Goal: Task Accomplishment & Management: Manage account settings

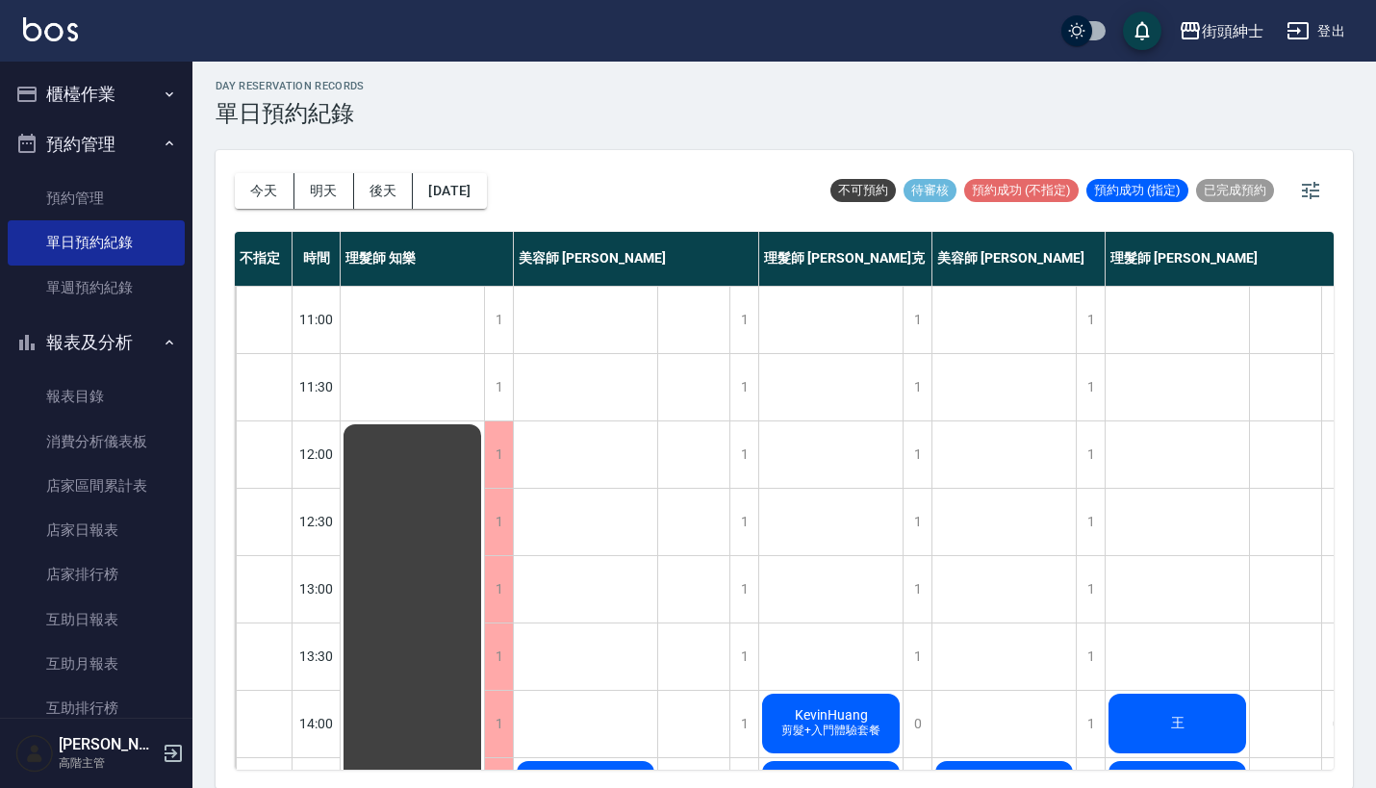
scroll to position [368, 27]
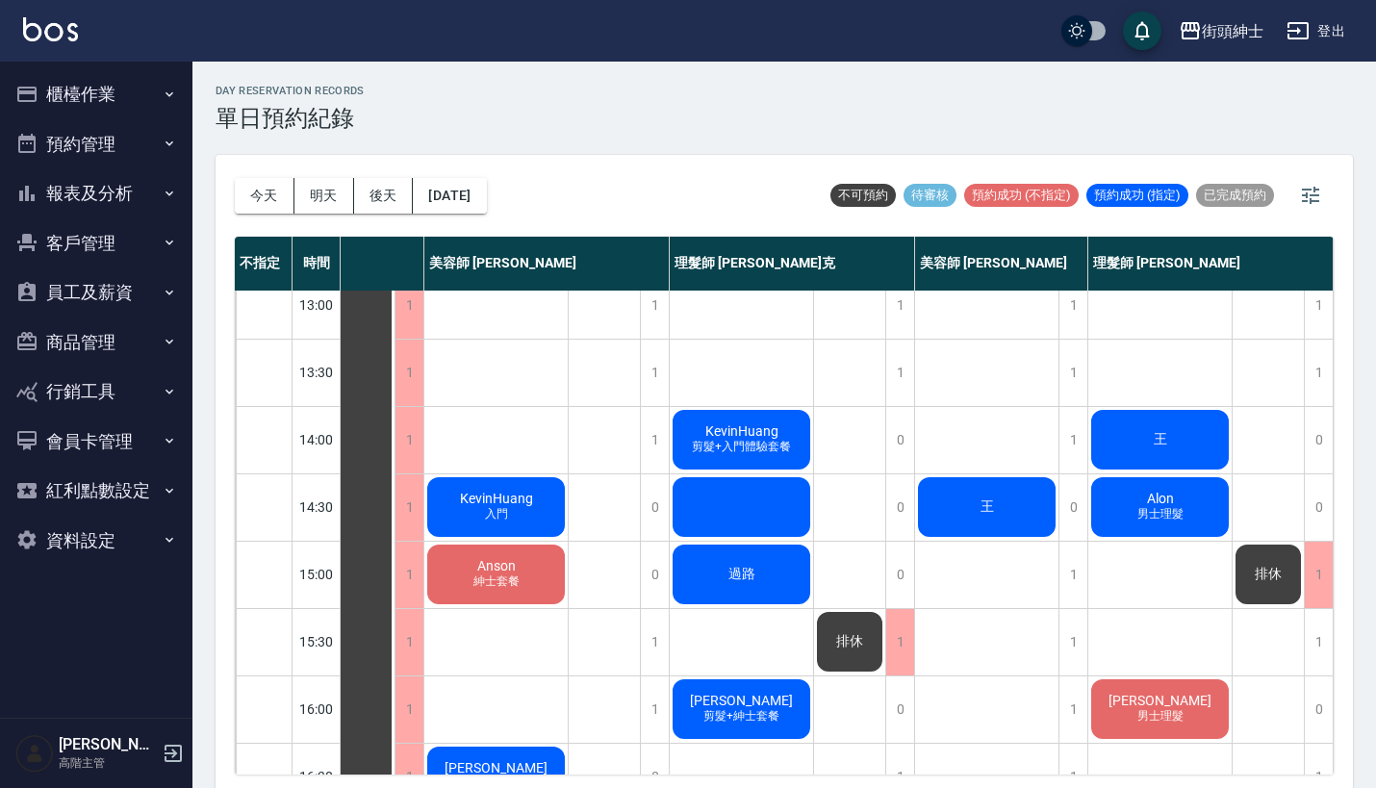
scroll to position [289, 99]
click at [985, 521] on div "王" at bounding box center [986, 506] width 143 height 65
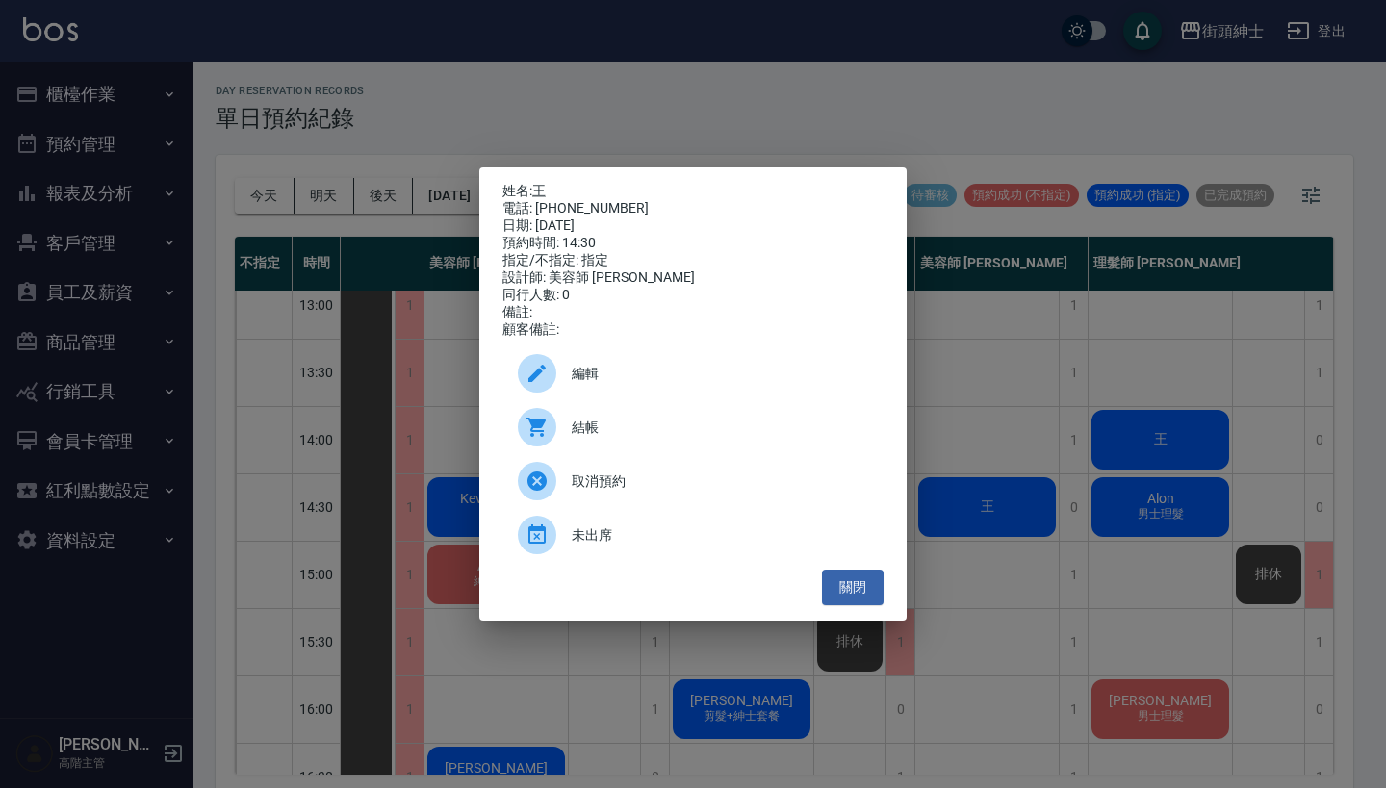
click at [707, 438] on span "結帳" at bounding box center [720, 428] width 296 height 20
click at [1064, 335] on div "姓名: 王 電話: 0987339042 日期: 2025/09/23 預約時間: 14:30 指定/不指定: 指定 設計師: 美容師 小戴 同行人數: 0 …" at bounding box center [693, 394] width 1386 height 788
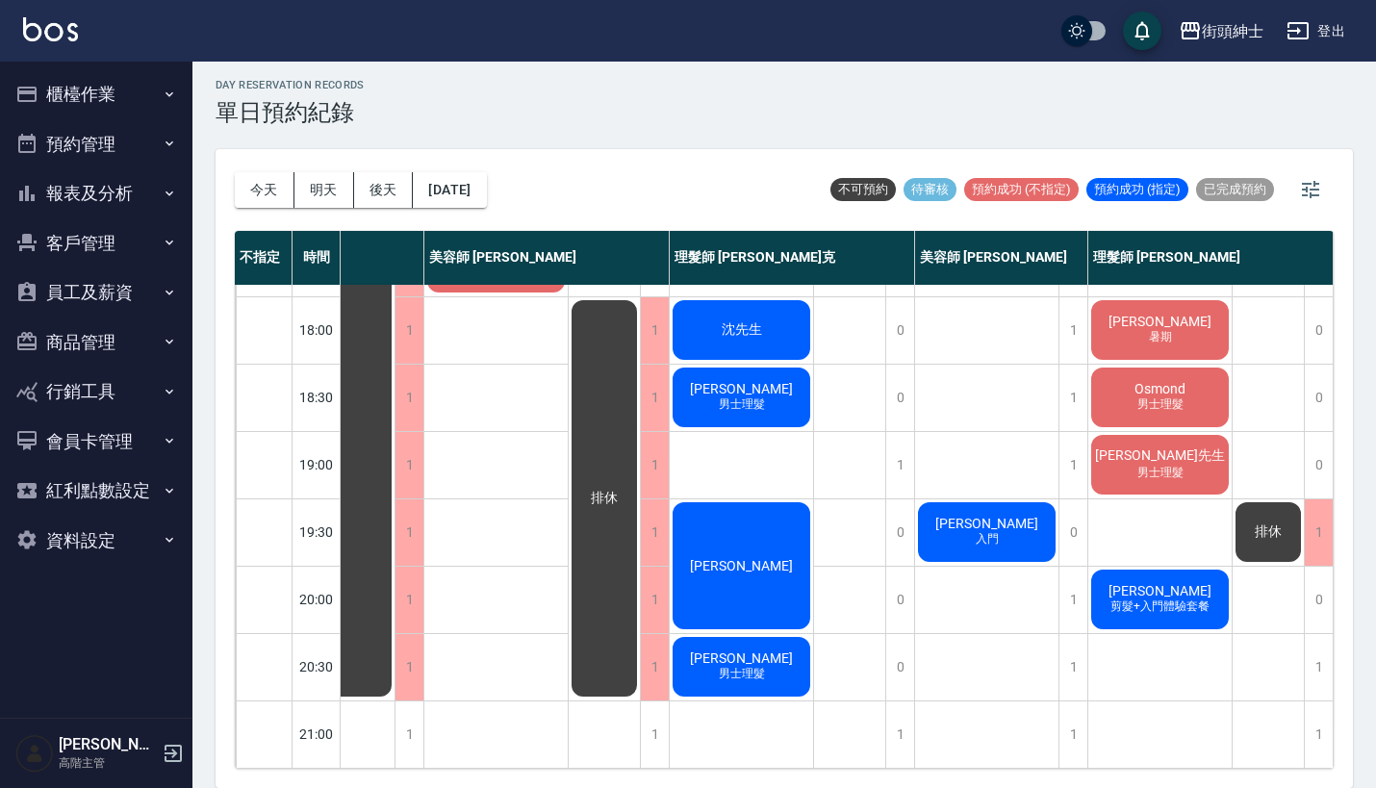
scroll to position [5, 0]
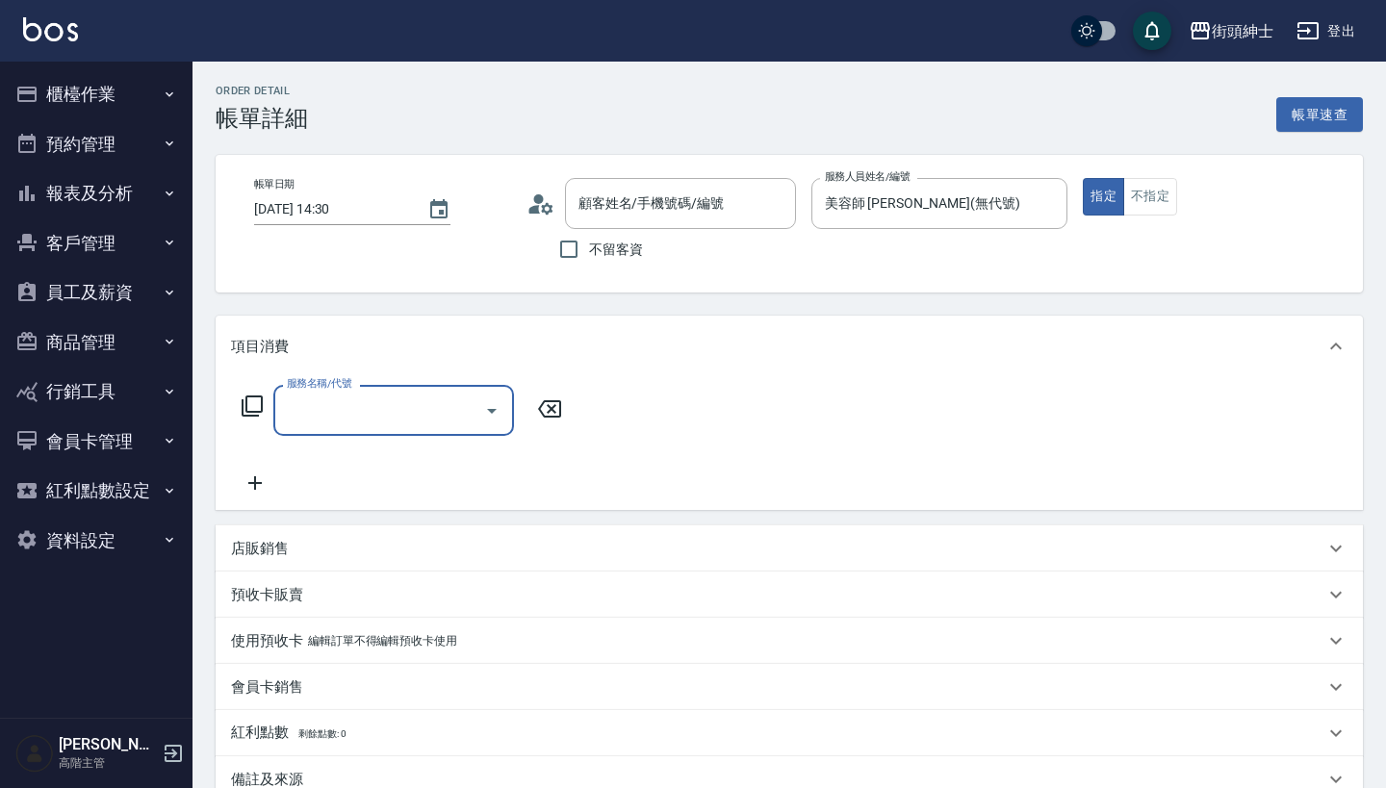
type input "王/0987339042/null"
click at [370, 420] on input "服務名稱/代號" at bounding box center [379, 411] width 194 height 34
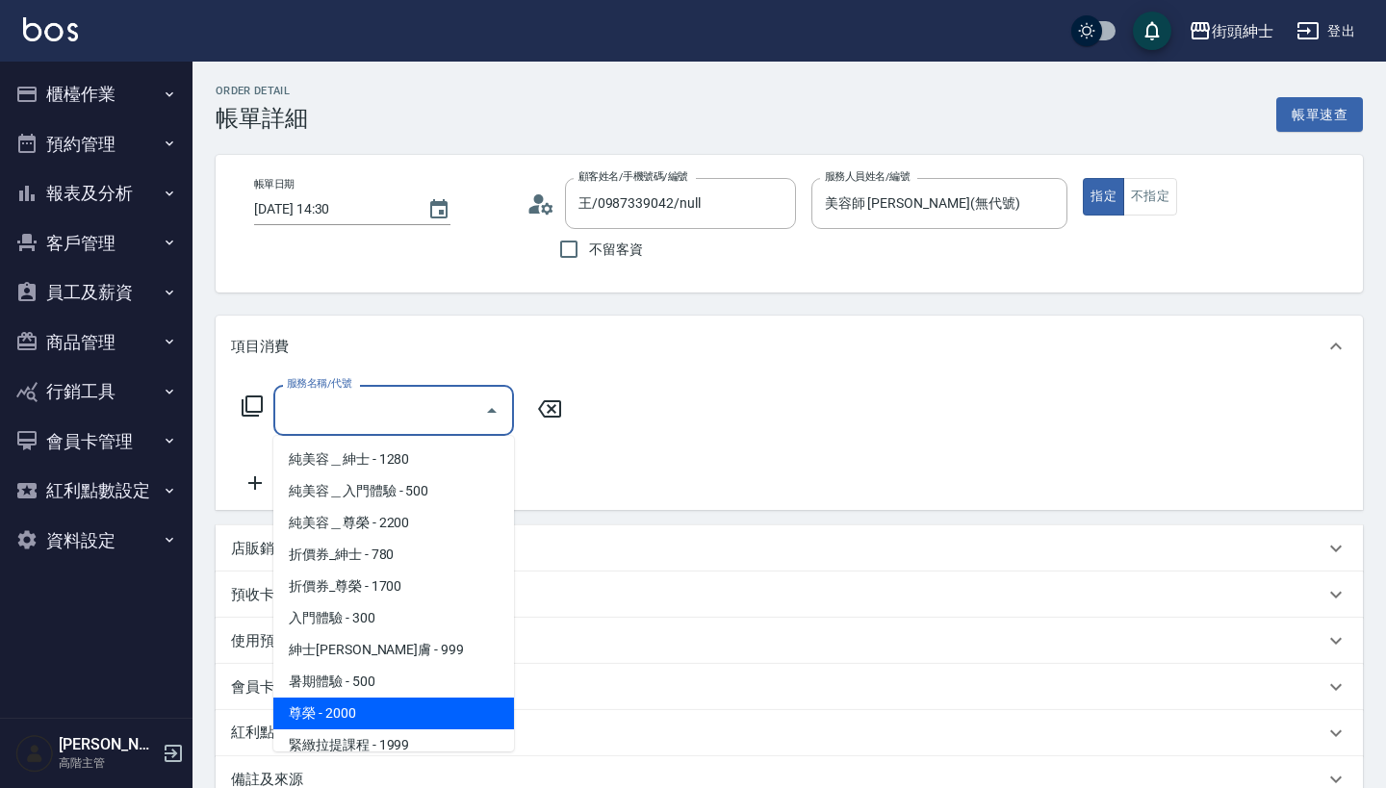
click at [386, 716] on span "尊榮 - 2000" at bounding box center [393, 714] width 241 height 32
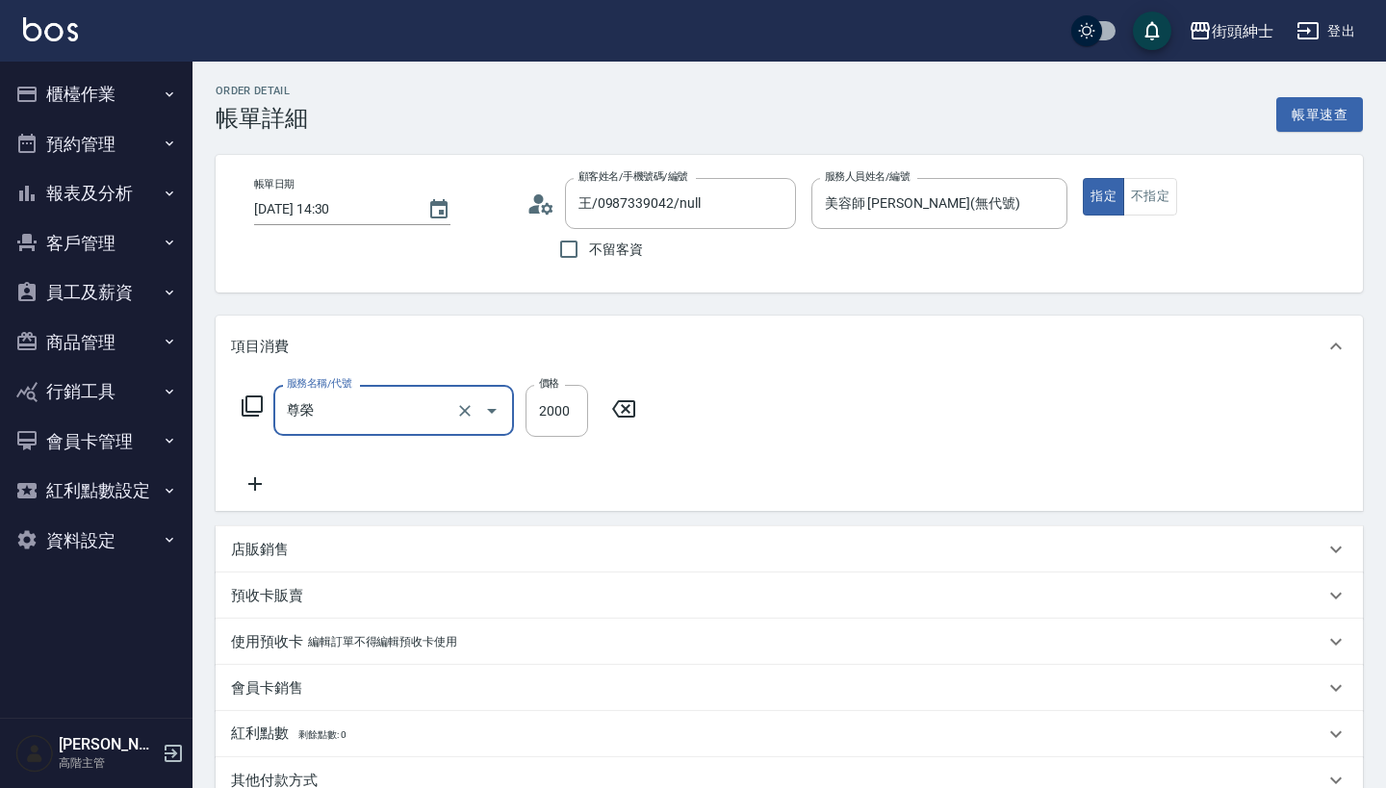
type input "尊榮"
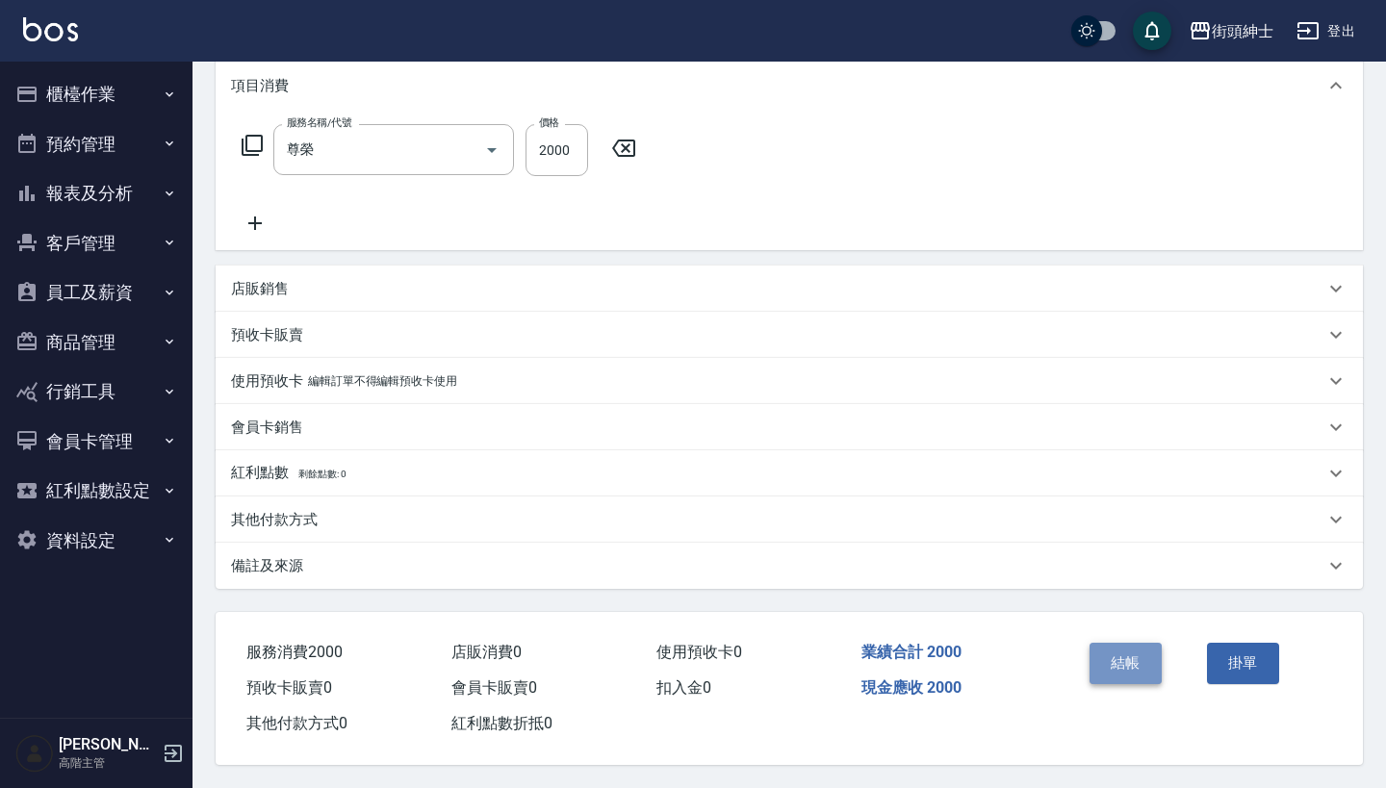
click at [1133, 664] on button "結帳" at bounding box center [1125, 663] width 72 height 40
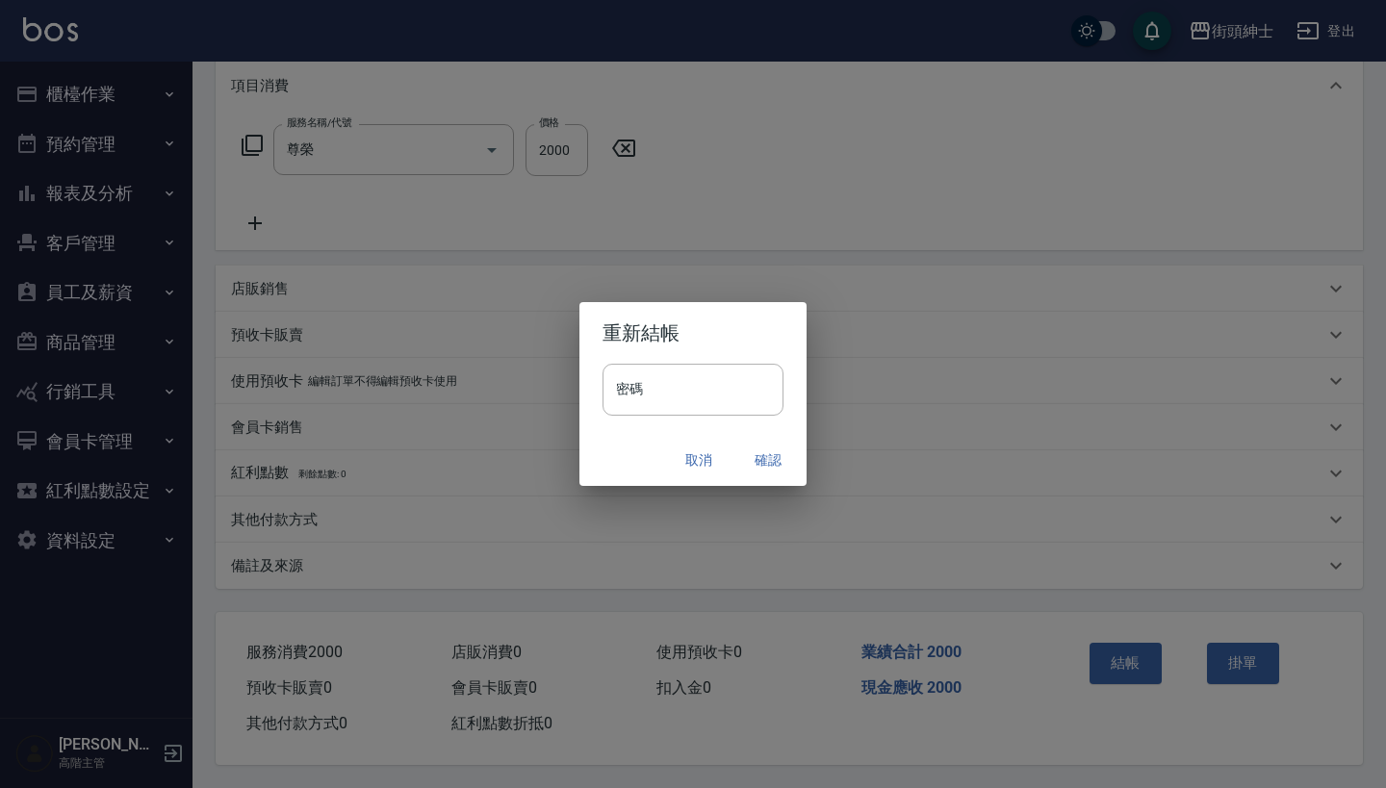
click at [769, 456] on button "確認" at bounding box center [768, 461] width 62 height 36
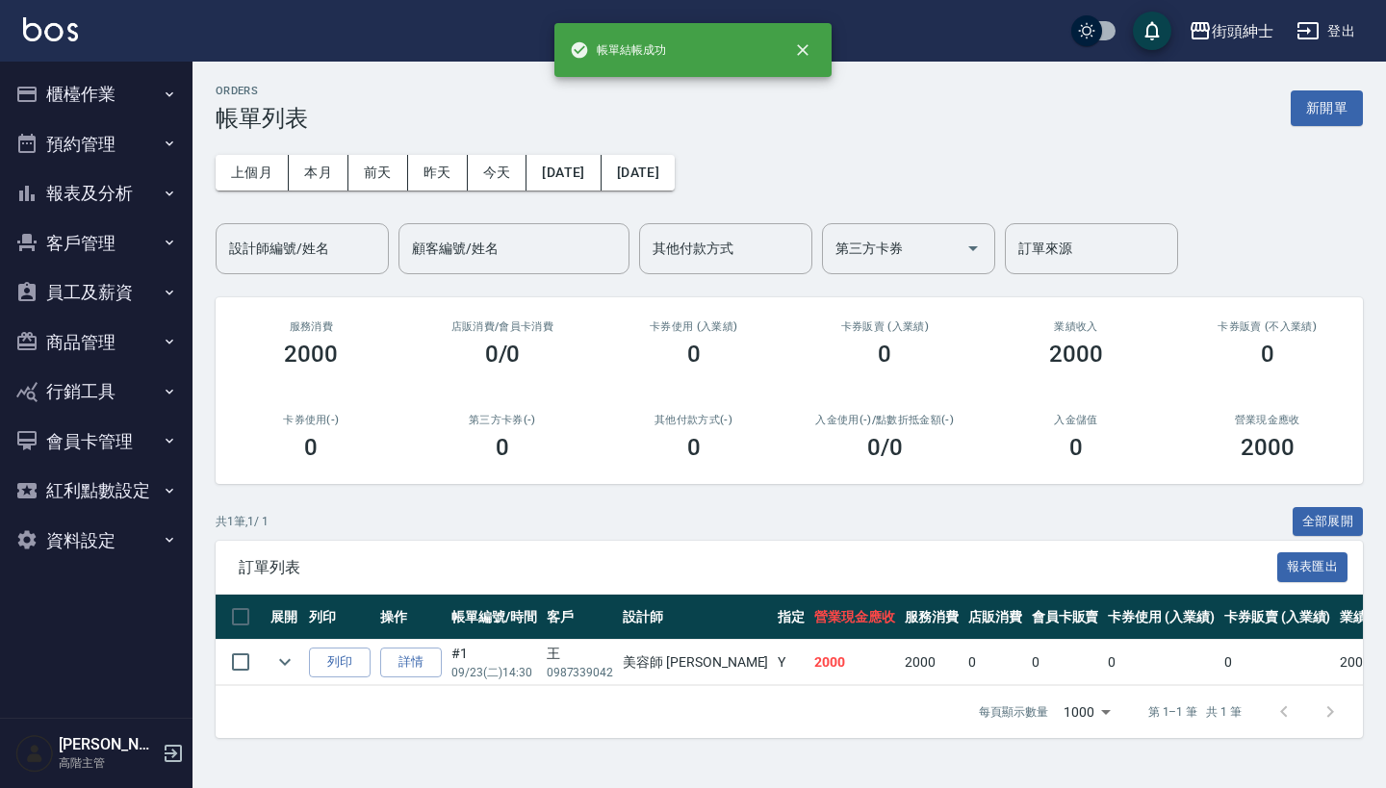
click at [123, 129] on button "預約管理" at bounding box center [96, 144] width 177 height 50
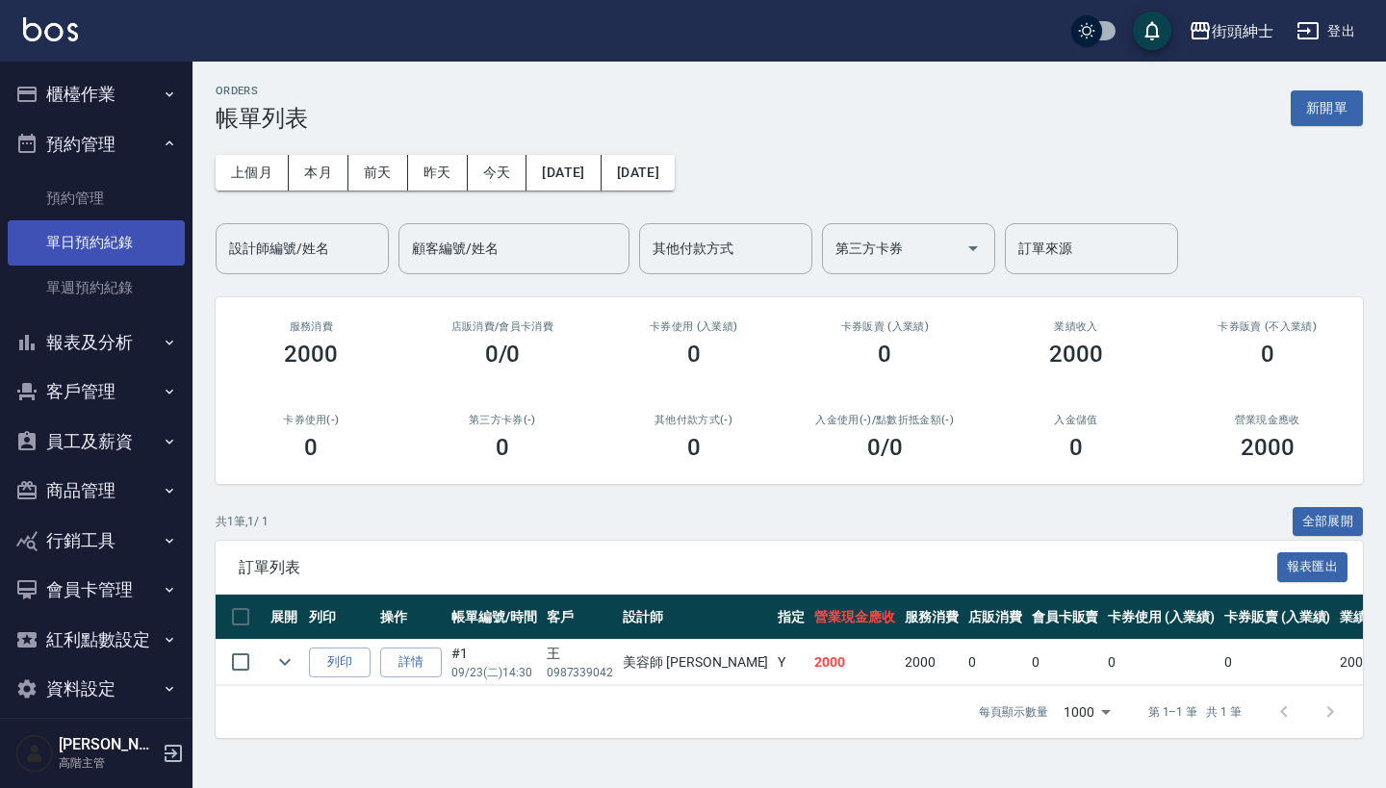
click at [130, 234] on link "單日預約紀錄" at bounding box center [96, 242] width 177 height 44
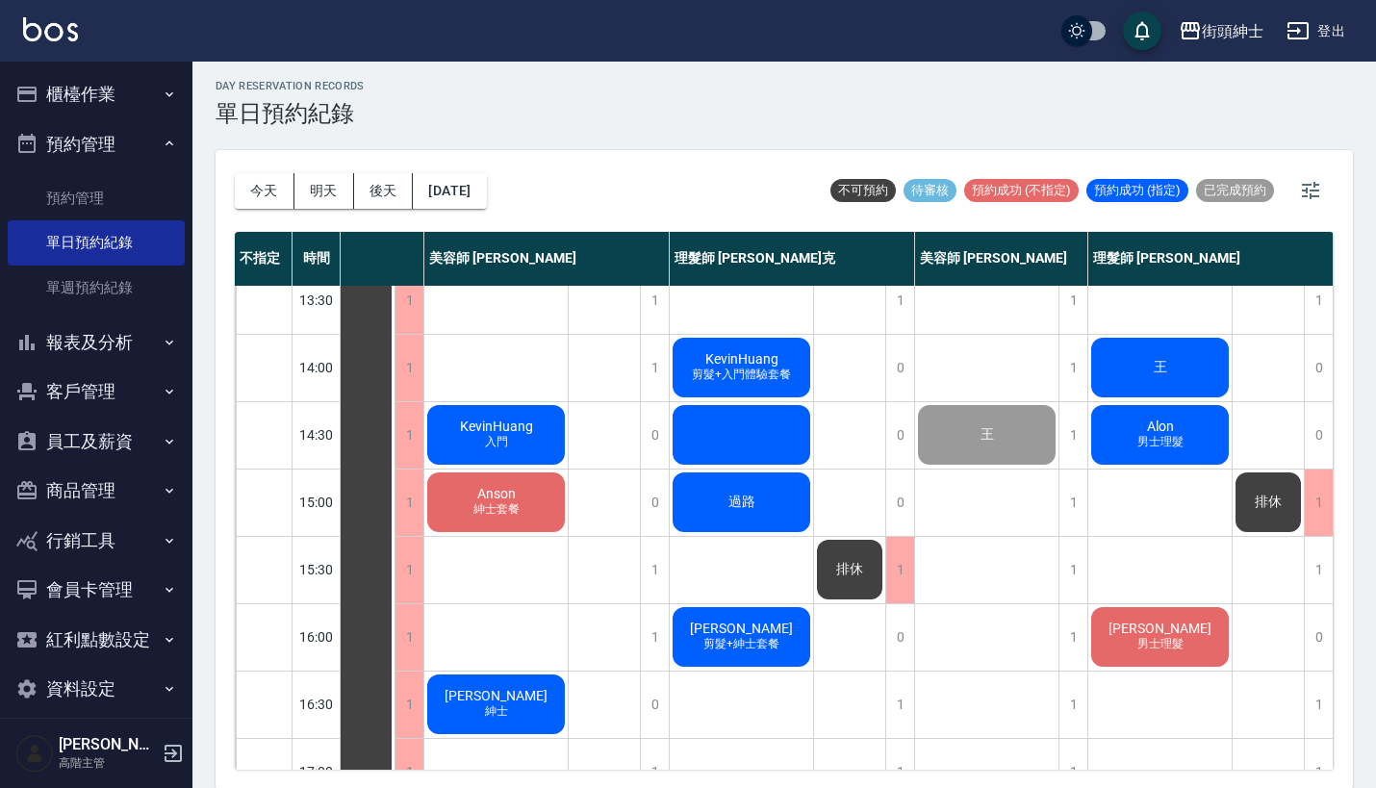
scroll to position [232, 99]
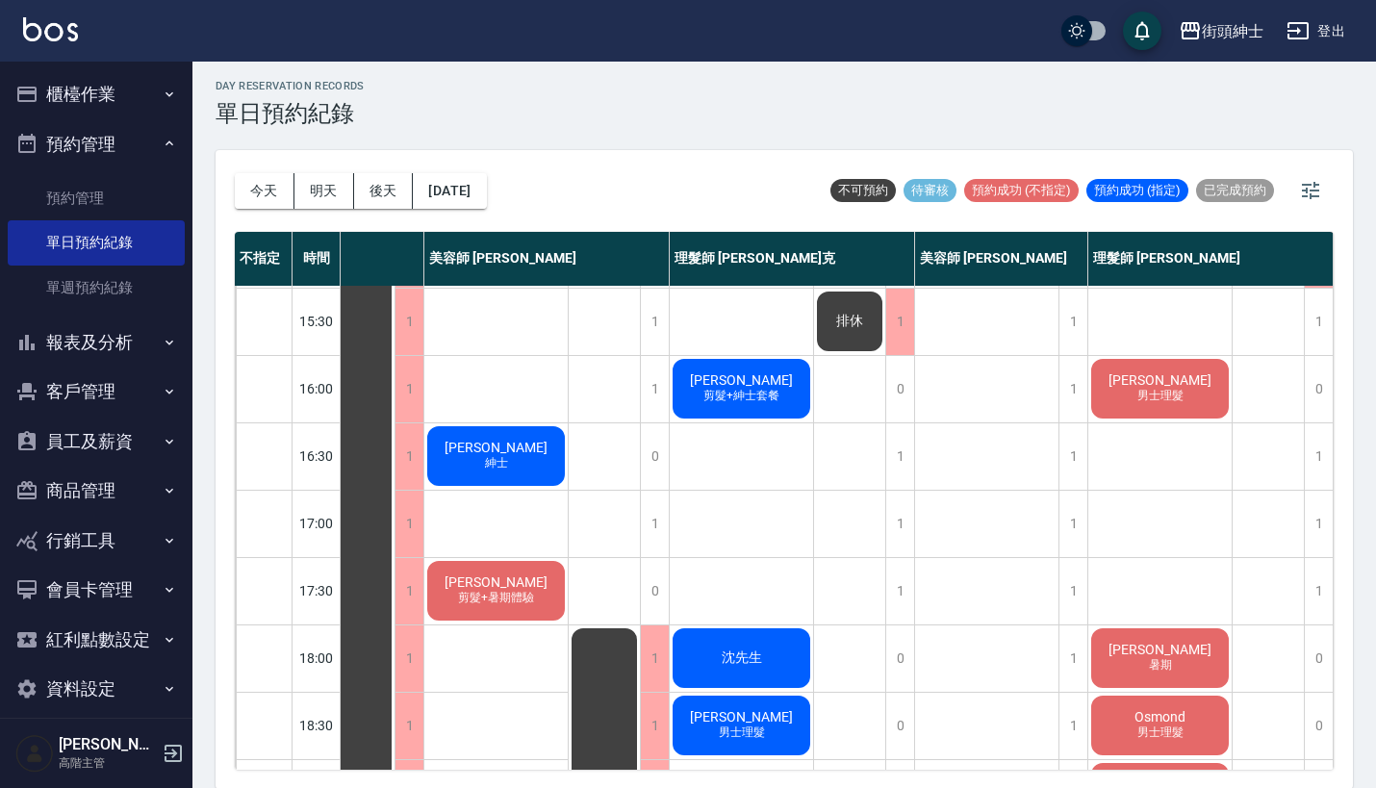
scroll to position [604, 99]
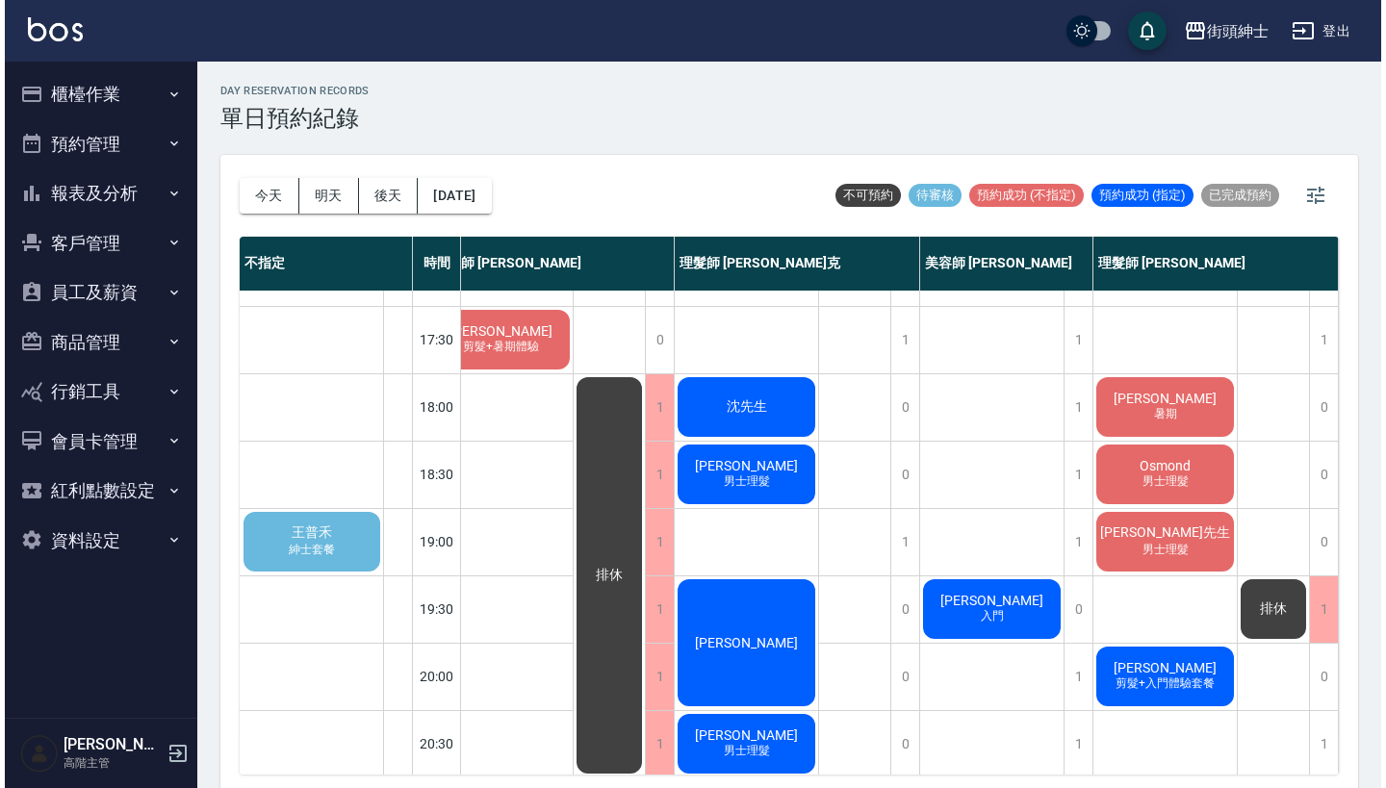
scroll to position [860, 215]
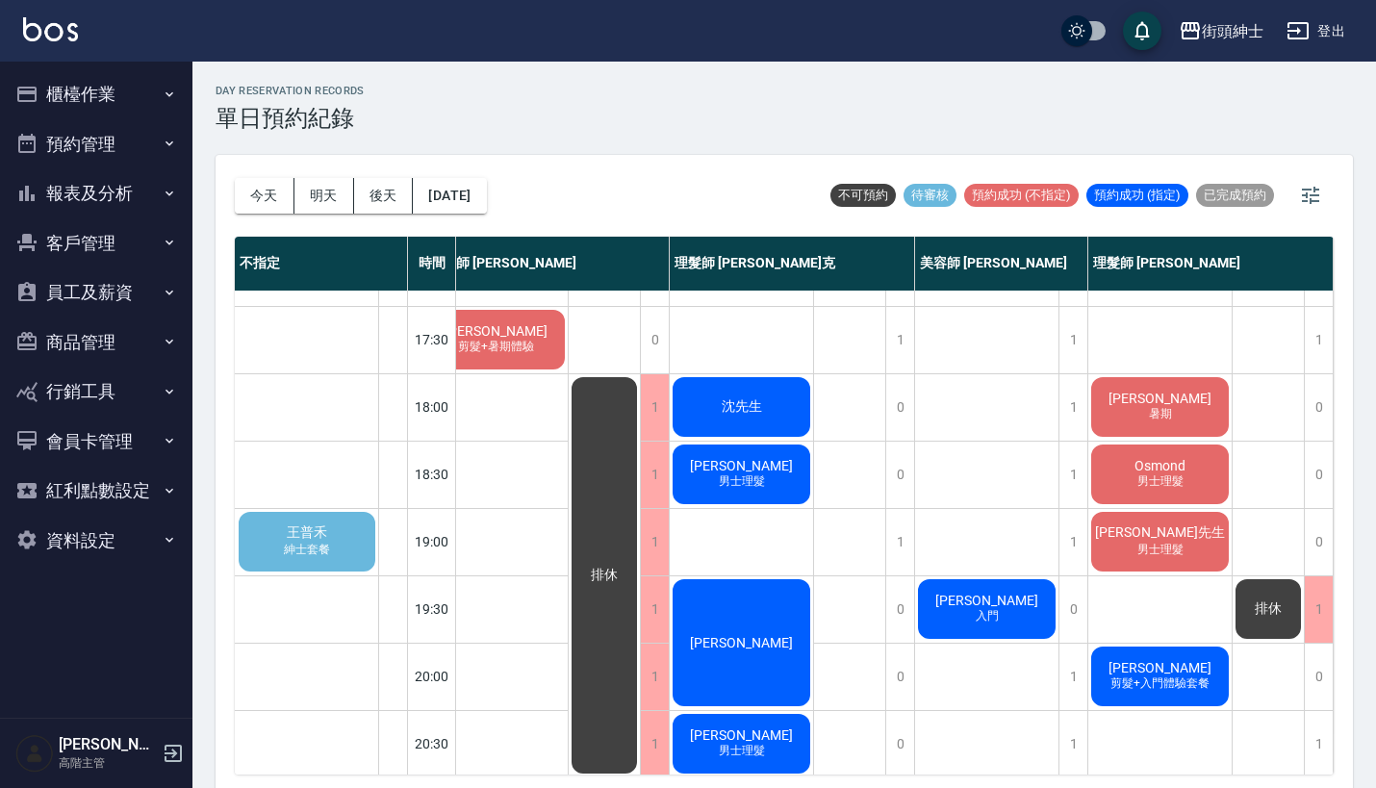
click at [307, 540] on span "王普禾" at bounding box center [307, 532] width 48 height 17
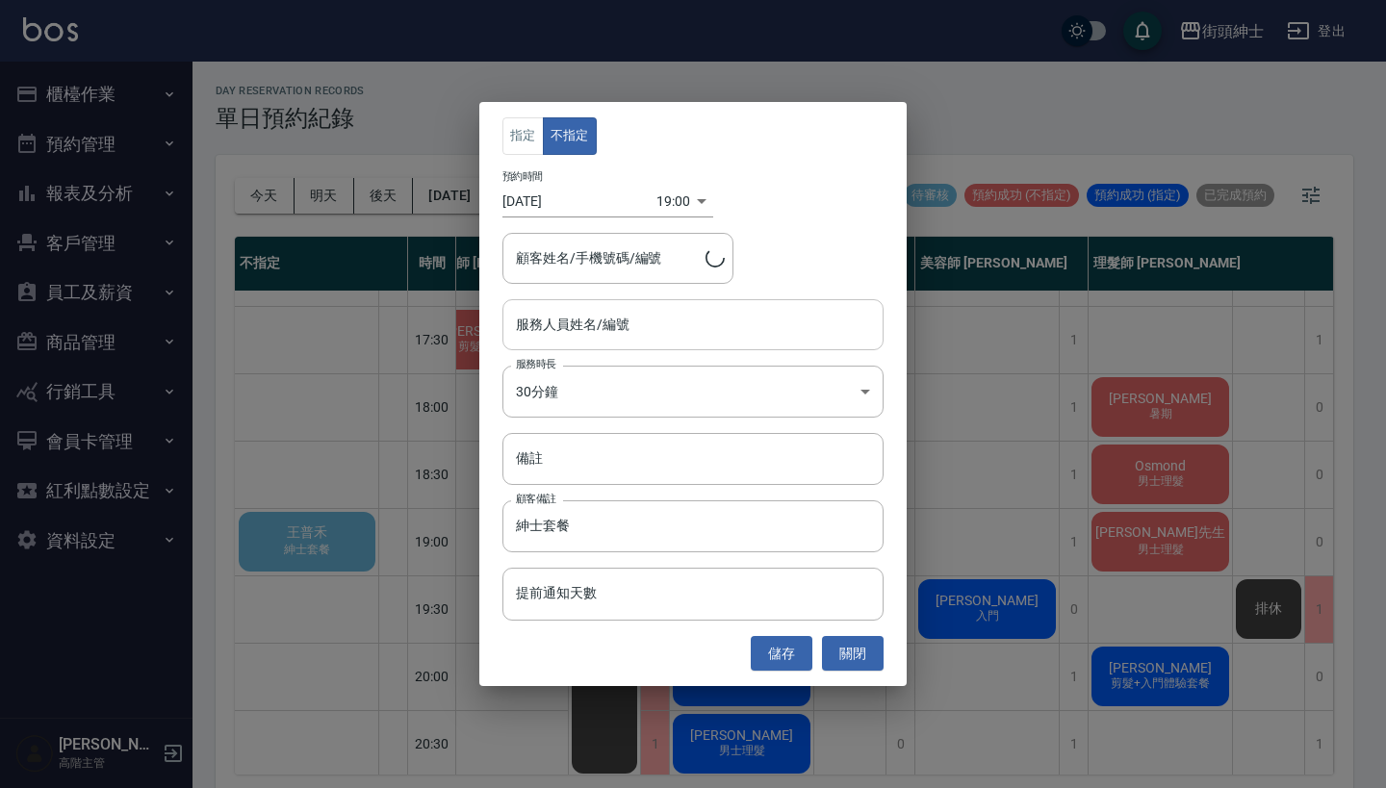
type input "王普禾/0938471122"
click at [624, 327] on div "服務人員姓名/編號 服務人員姓名/編號" at bounding box center [692, 324] width 381 height 51
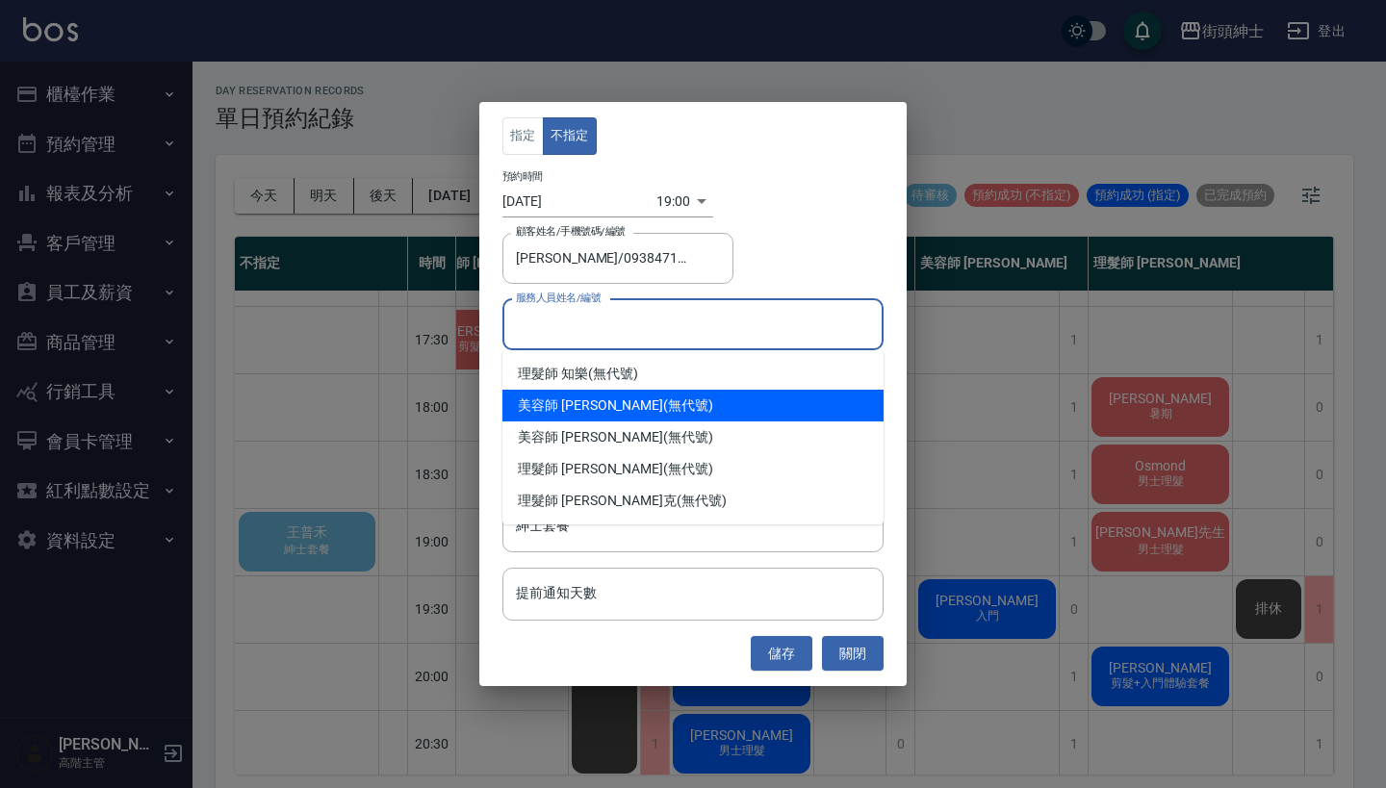
click at [629, 404] on div "美容師 小戴 (無代號)" at bounding box center [692, 406] width 381 height 32
type input "美容師 小戴(無代號)"
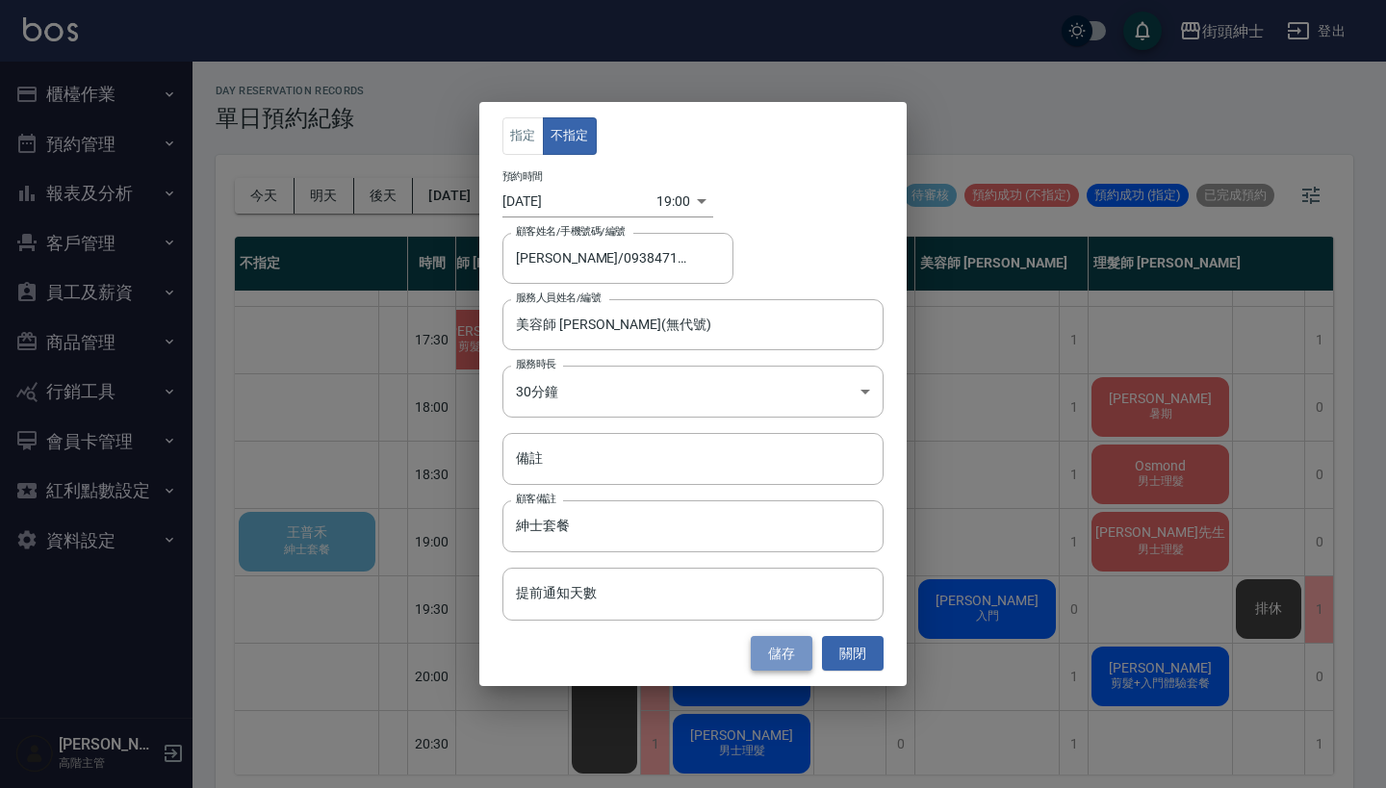
click at [773, 661] on button "儲存" at bounding box center [782, 654] width 62 height 36
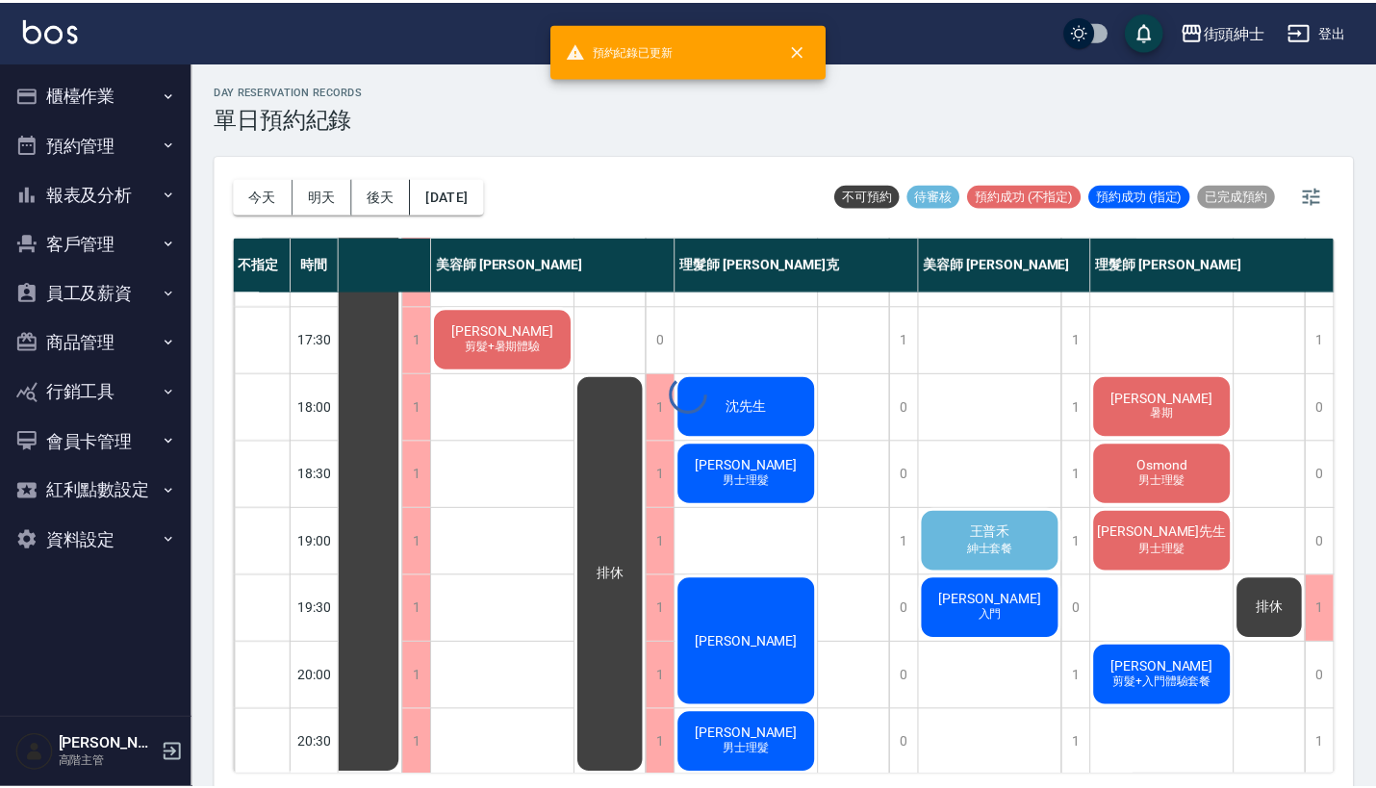
scroll to position [860, 89]
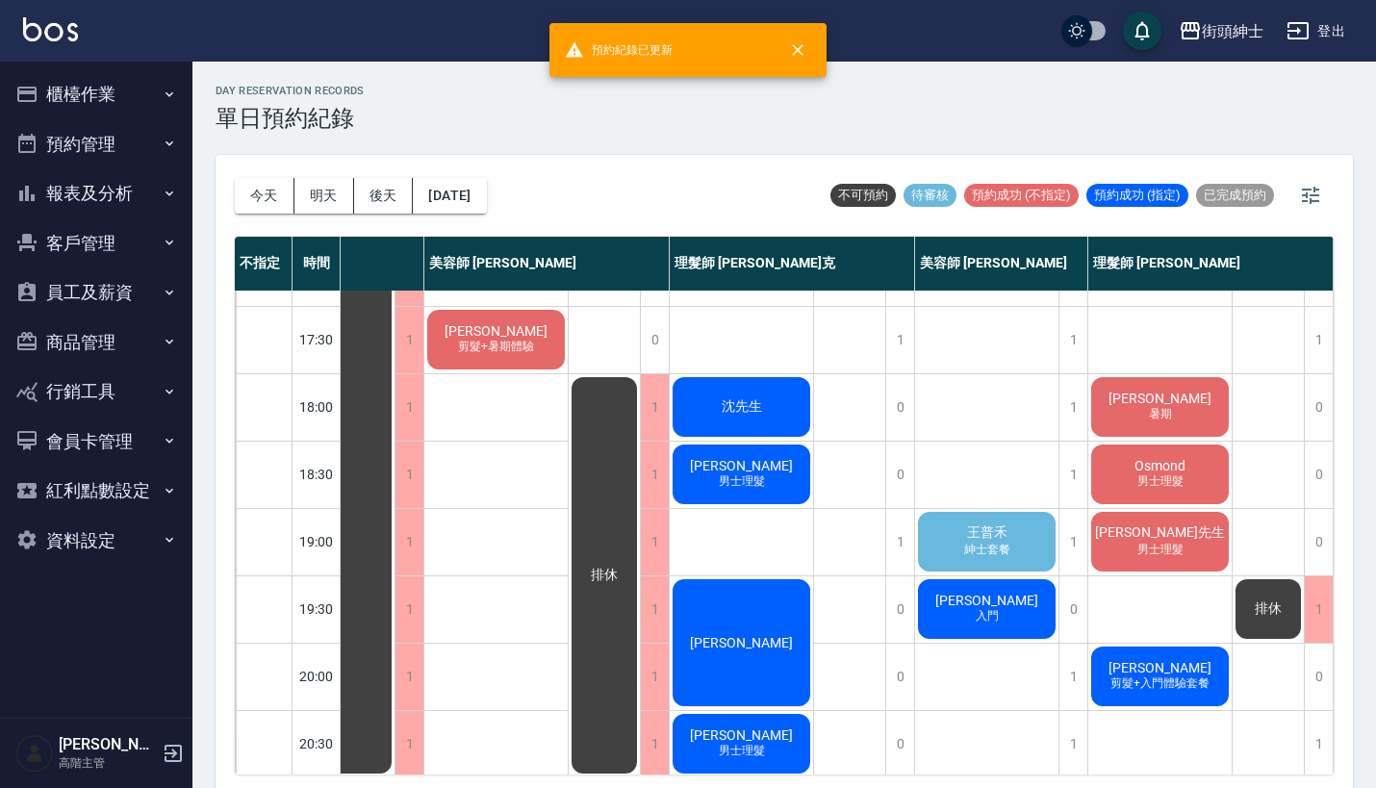
click at [939, 529] on div "王普禾 紳士套餐" at bounding box center [986, 541] width 143 height 65
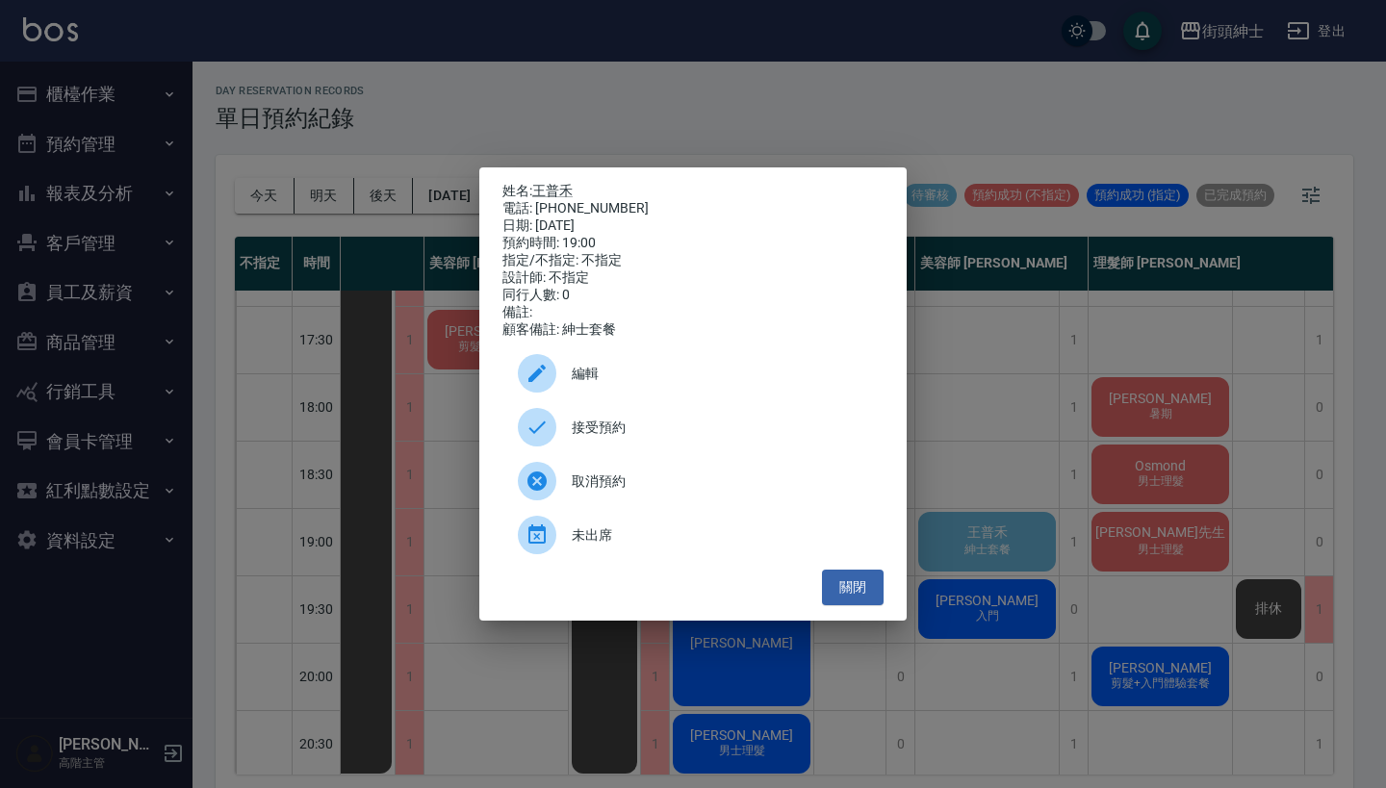
click at [661, 431] on span "接受預約" at bounding box center [720, 428] width 296 height 20
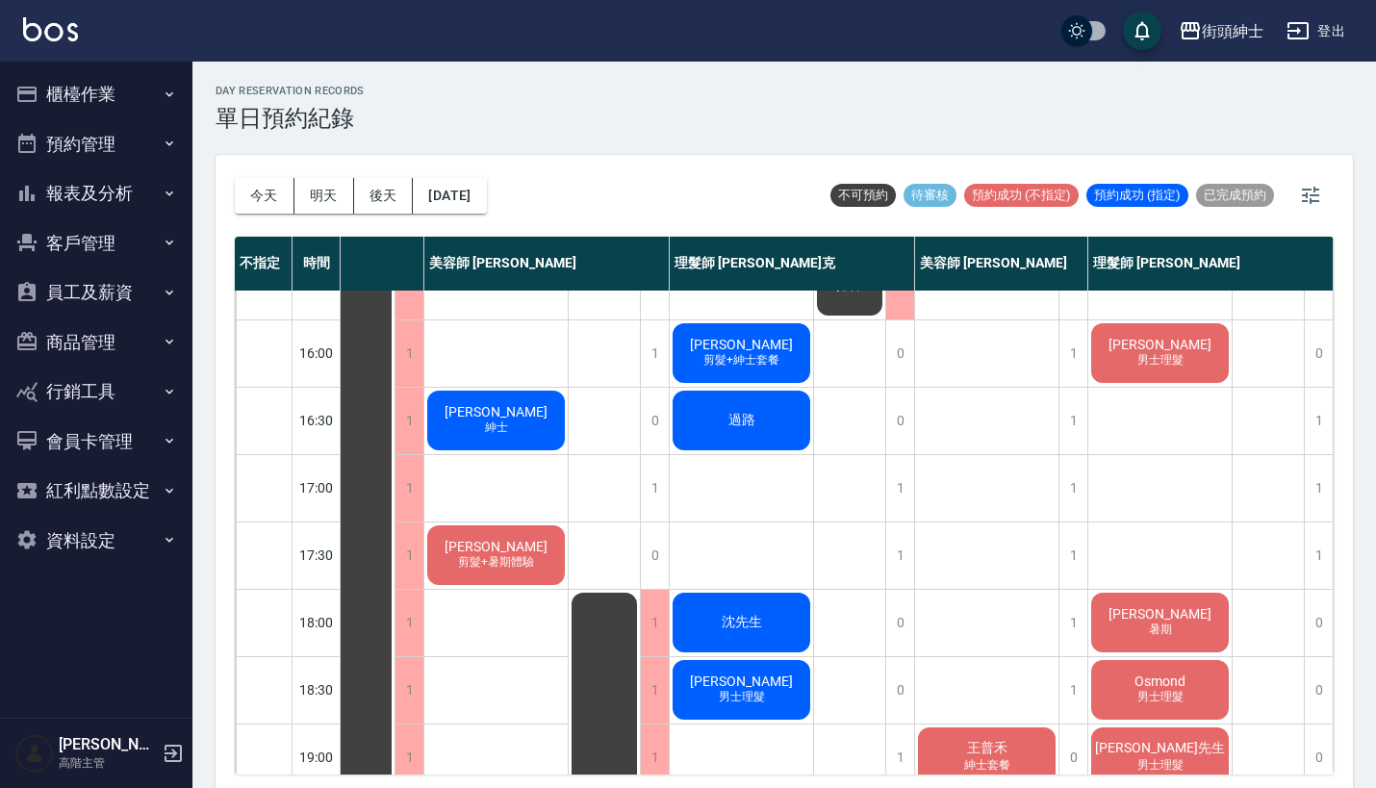
scroll to position [645, 98]
